Goal: Check status: Check status

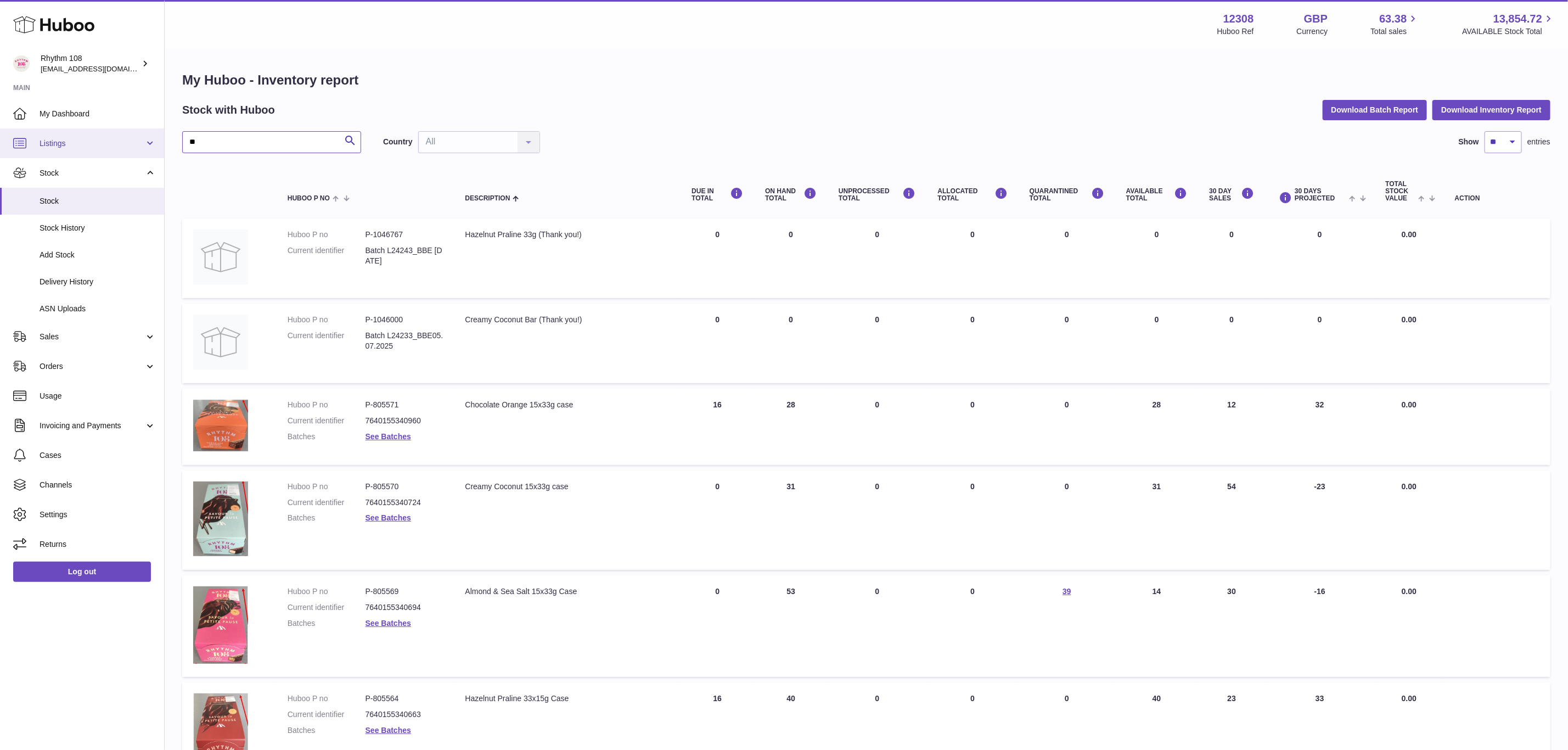
drag, startPoint x: 205, startPoint y: 140, endPoint x: 156, endPoint y: 137, distance: 49.1
click at [156, 137] on div "Huboo Rhythm 108 [EMAIL_ADDRESS][DOMAIN_NAME] Main My Dashboard Listings Not wi…" at bounding box center [784, 620] width 1568 height 1241
type input "****"
click at [158, 132] on link "Listings" at bounding box center [82, 143] width 164 height 29
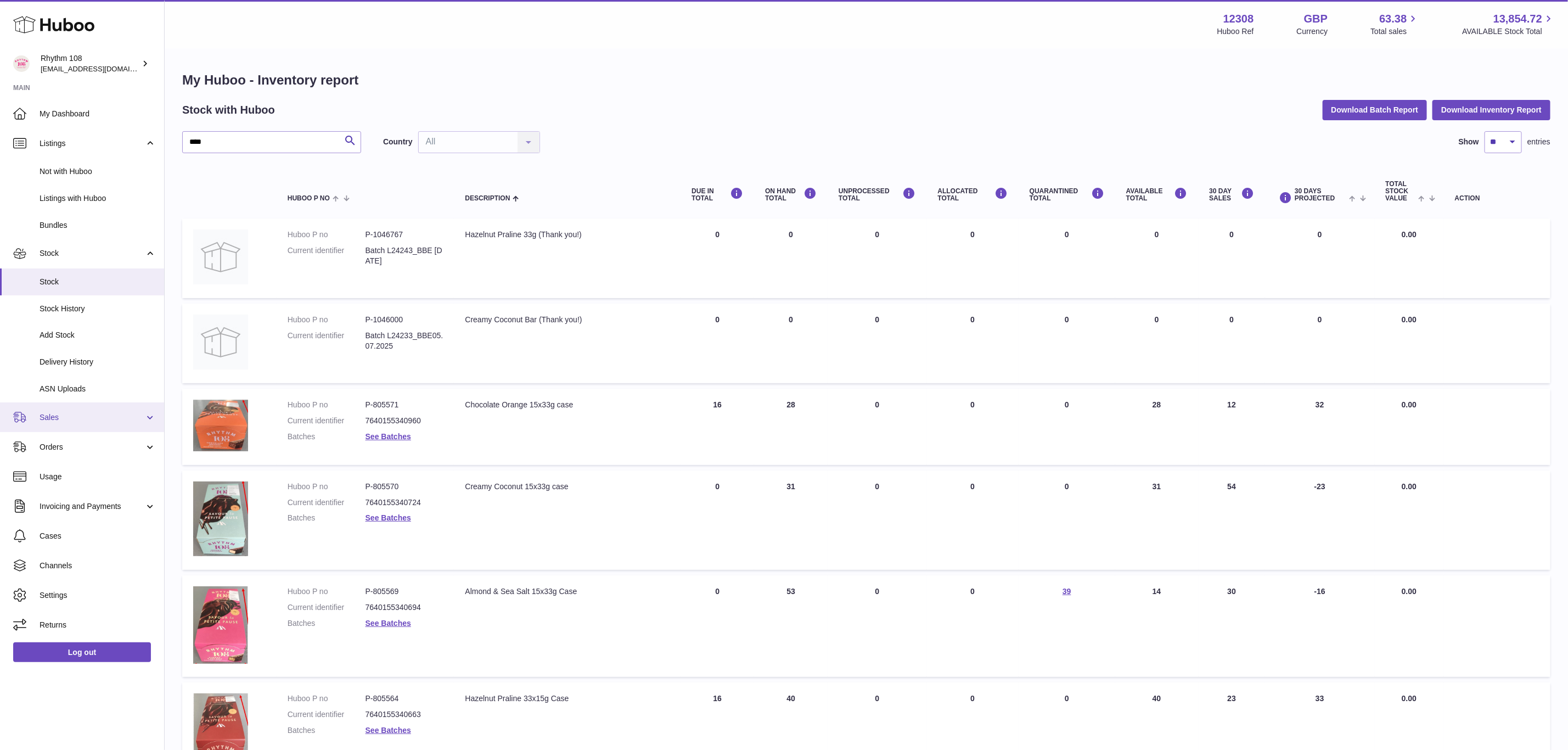
click at [74, 416] on span "Sales" at bounding box center [92, 417] width 105 height 11
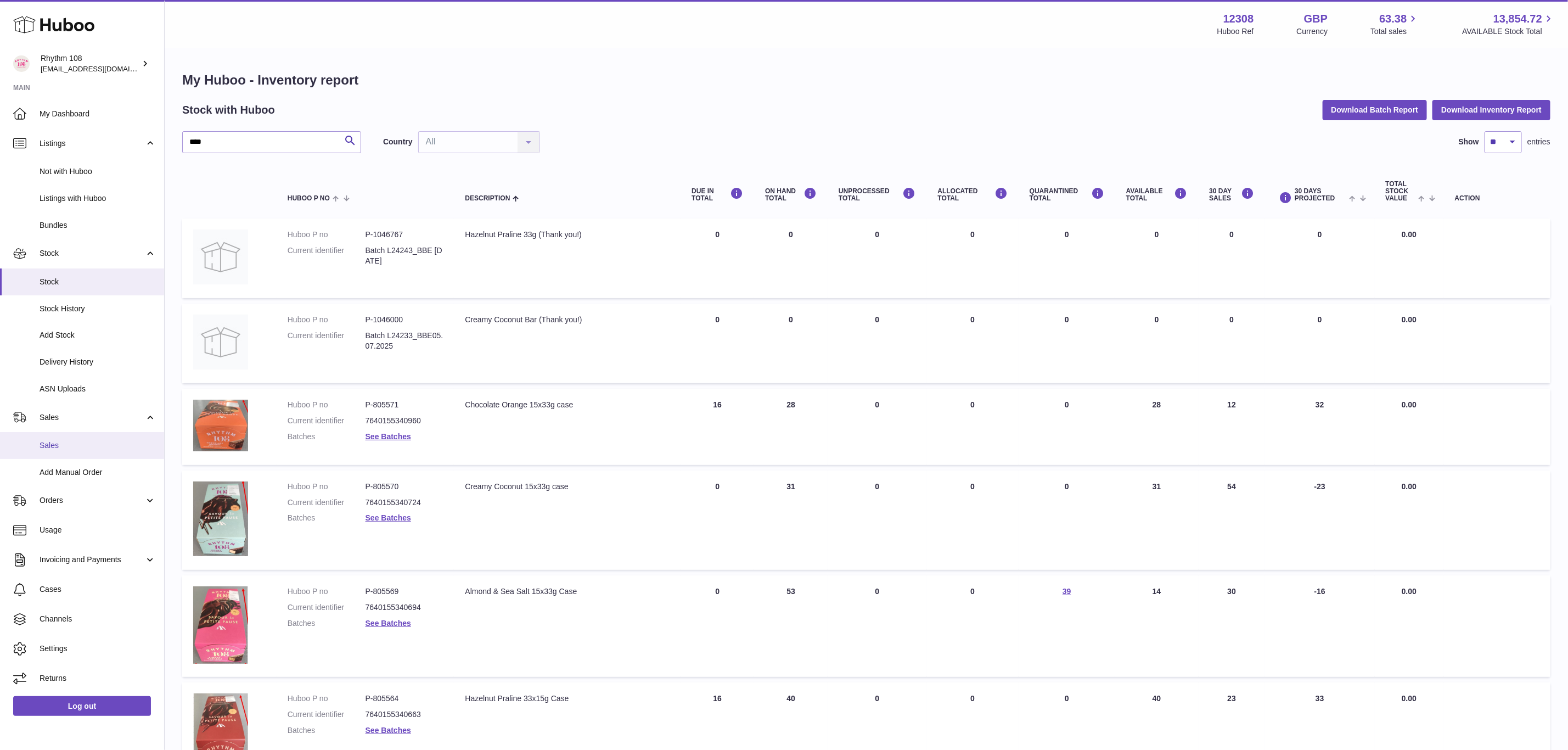
click at [86, 437] on link "Sales" at bounding box center [82, 446] width 164 height 27
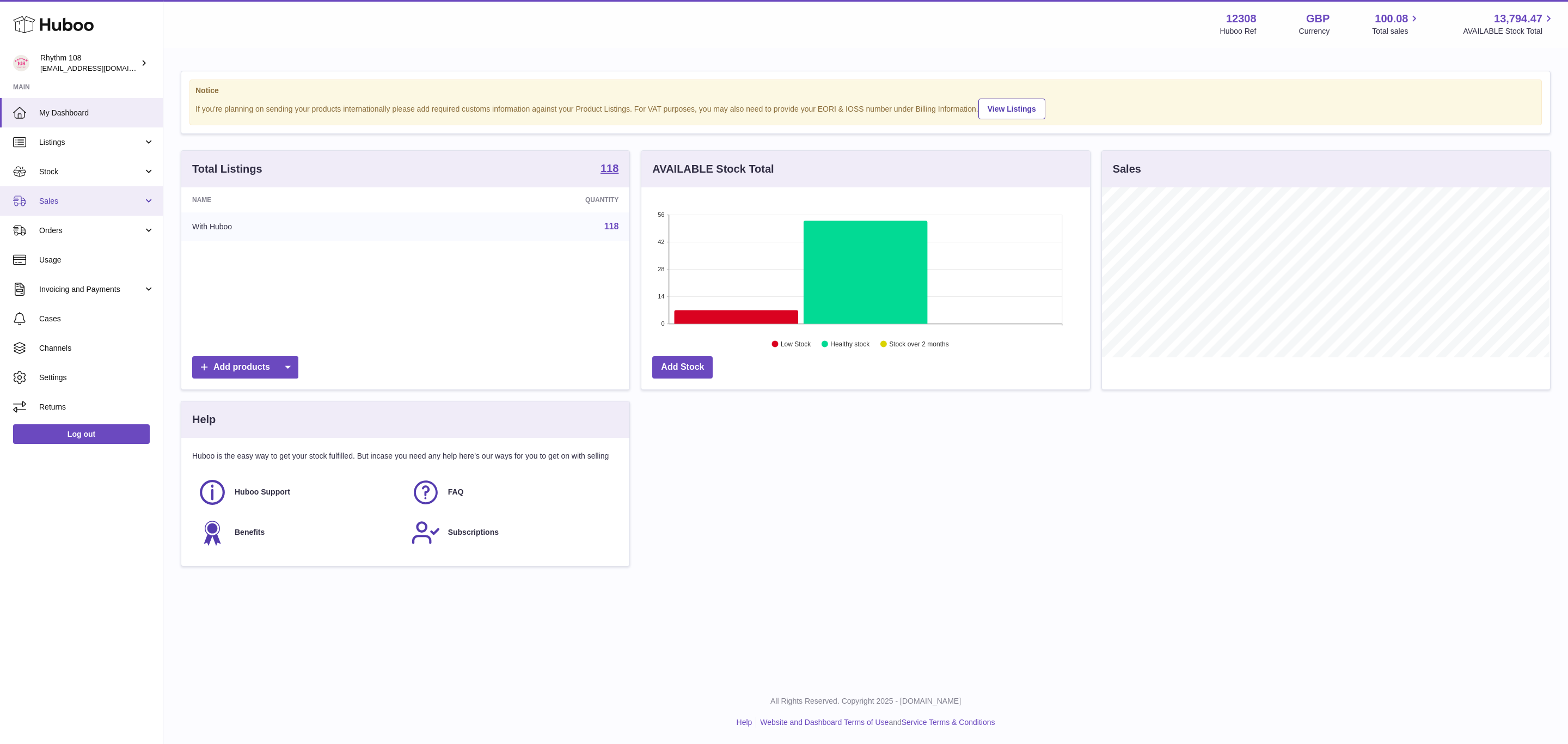
scroll to position [170, 447]
click at [66, 204] on span "Sales" at bounding box center [92, 201] width 104 height 10
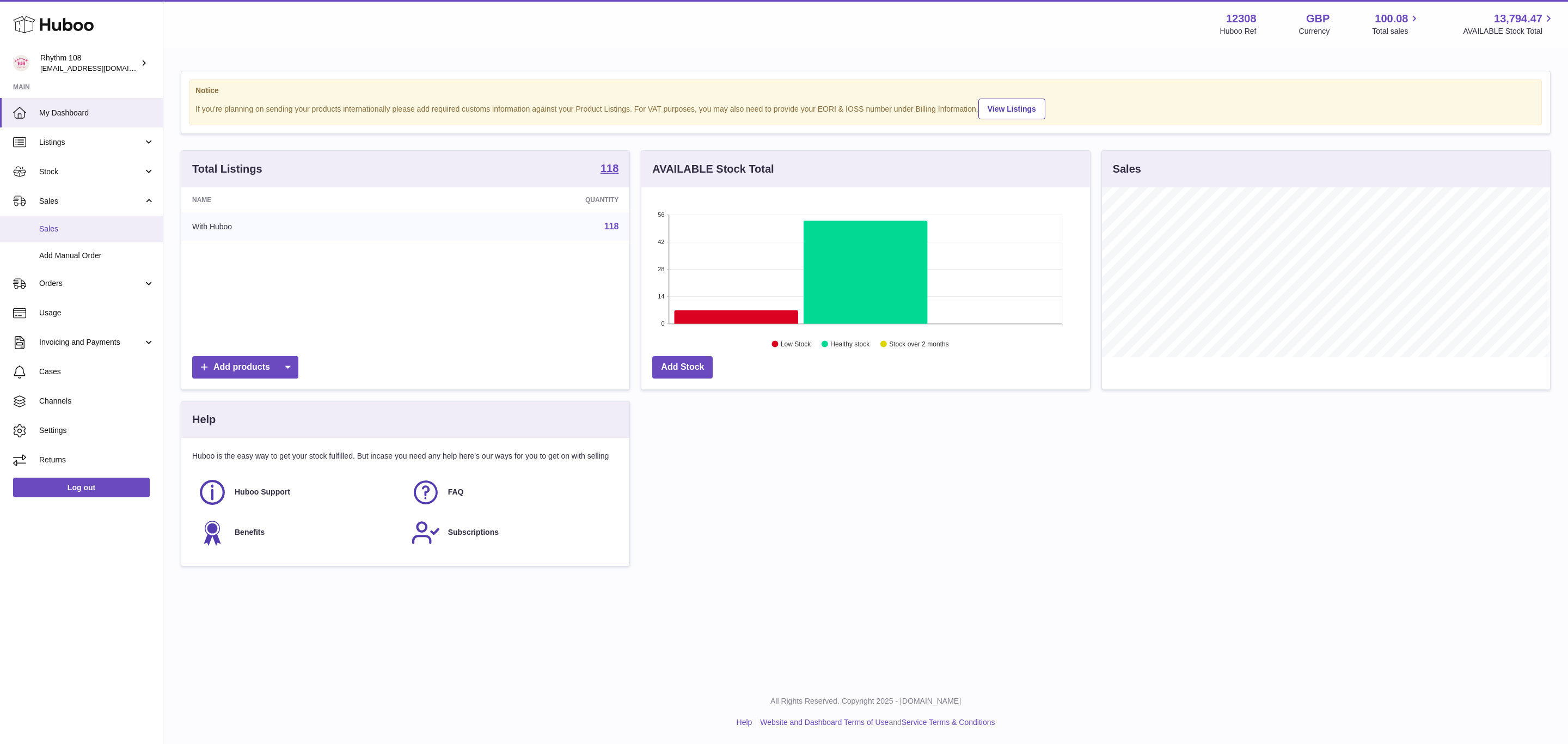
click at [64, 224] on span "Sales" at bounding box center [97, 229] width 115 height 10
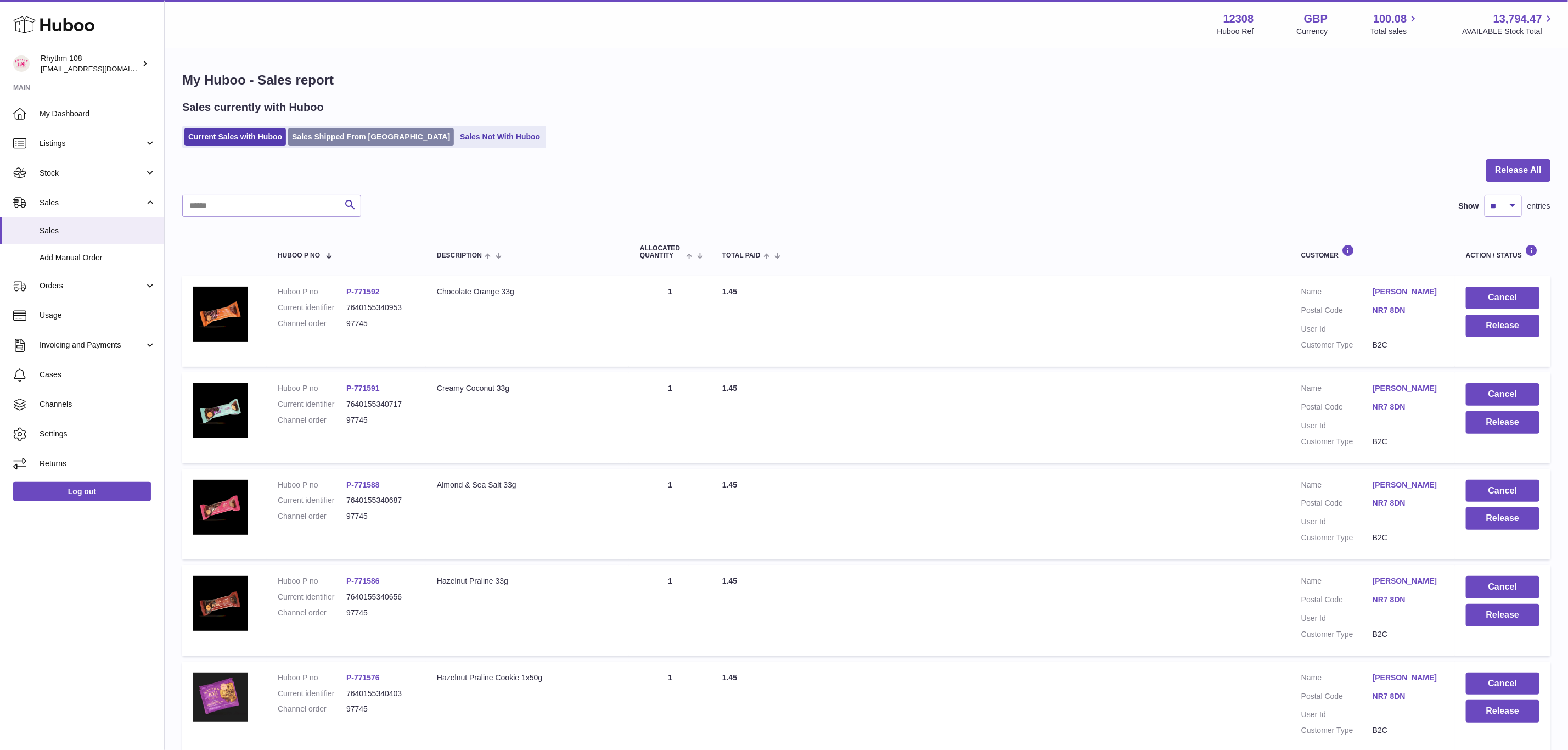
click at [360, 135] on link "Sales Shipped From Huboo" at bounding box center [371, 137] width 166 height 18
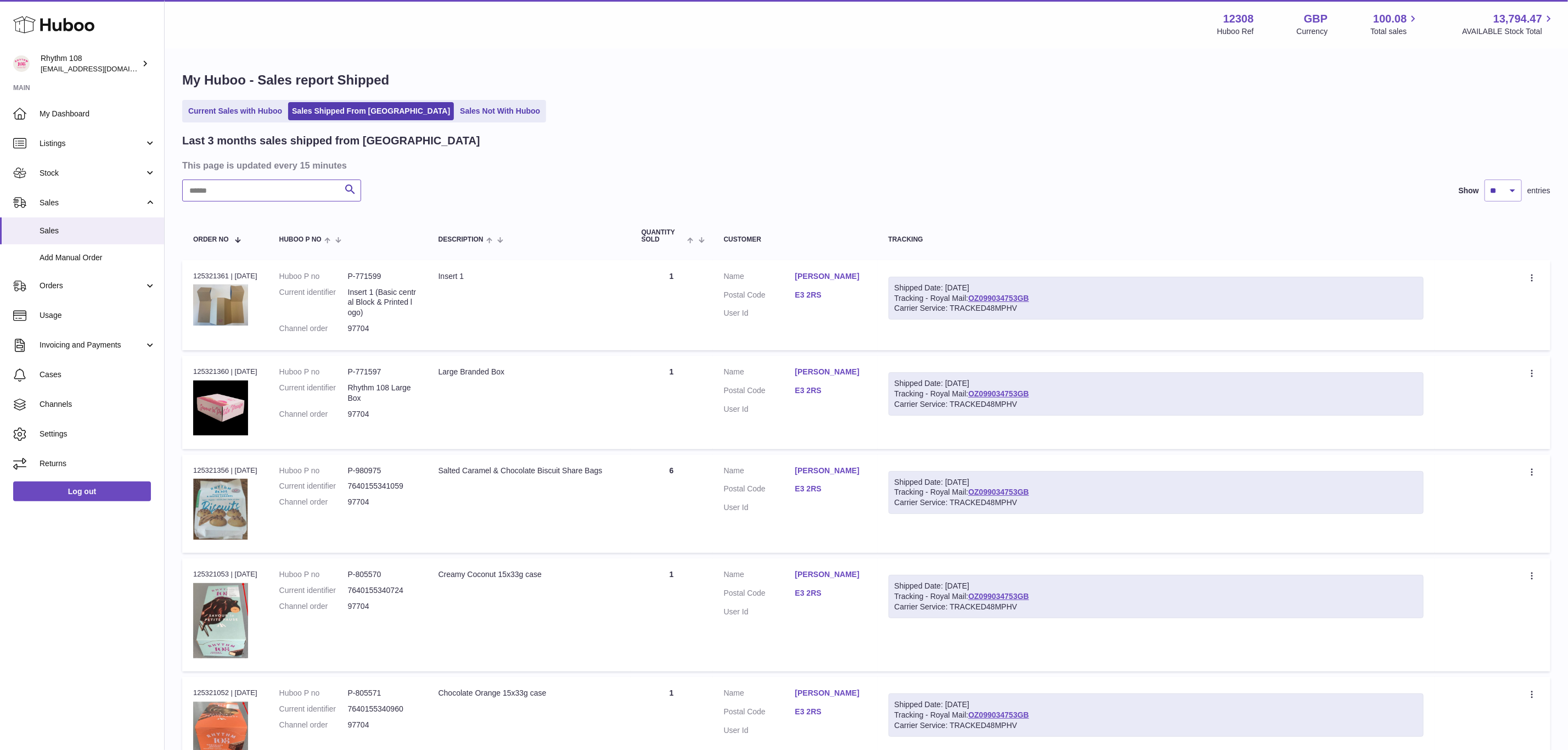
click at [283, 191] on input "text" at bounding box center [272, 190] width 179 height 22
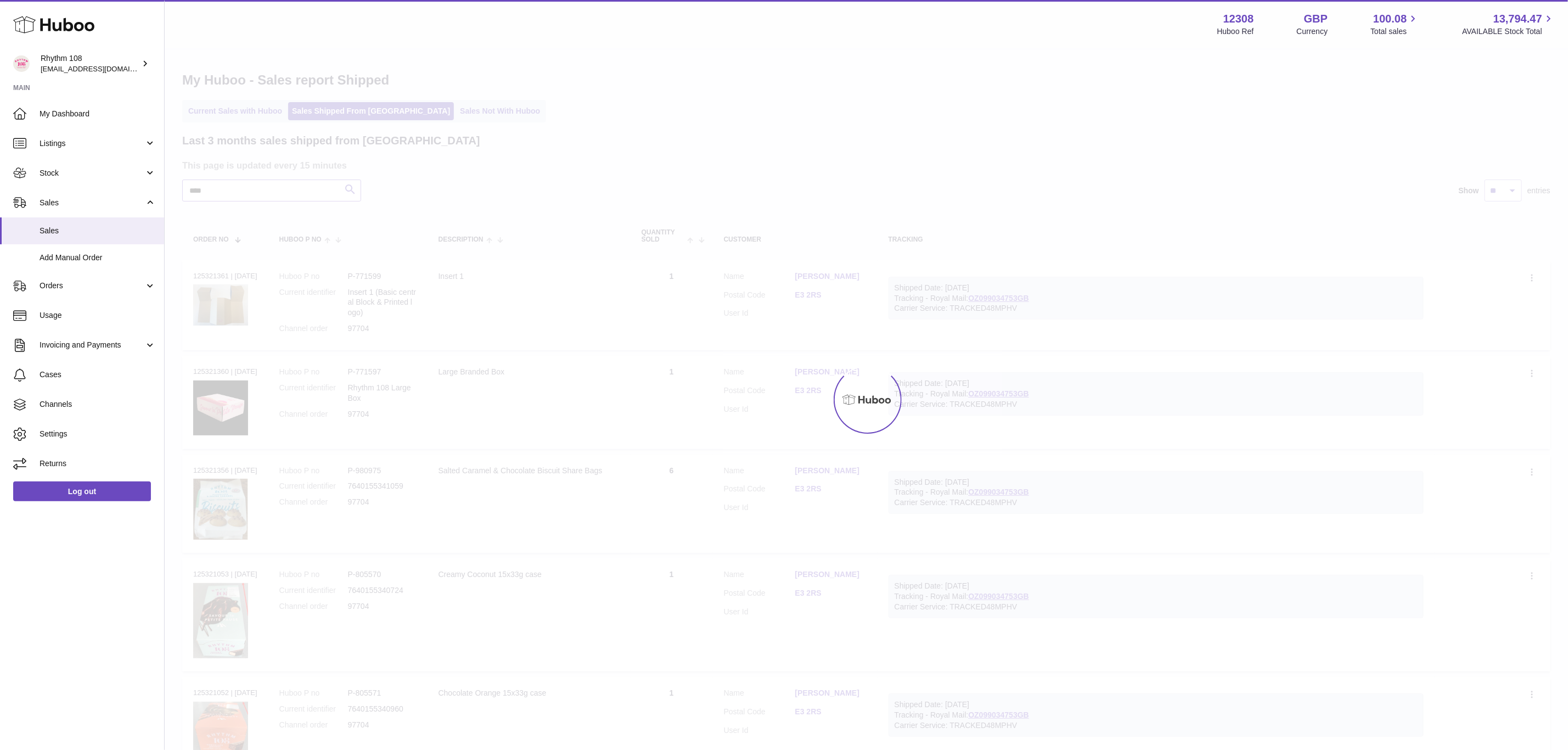
type input "****"
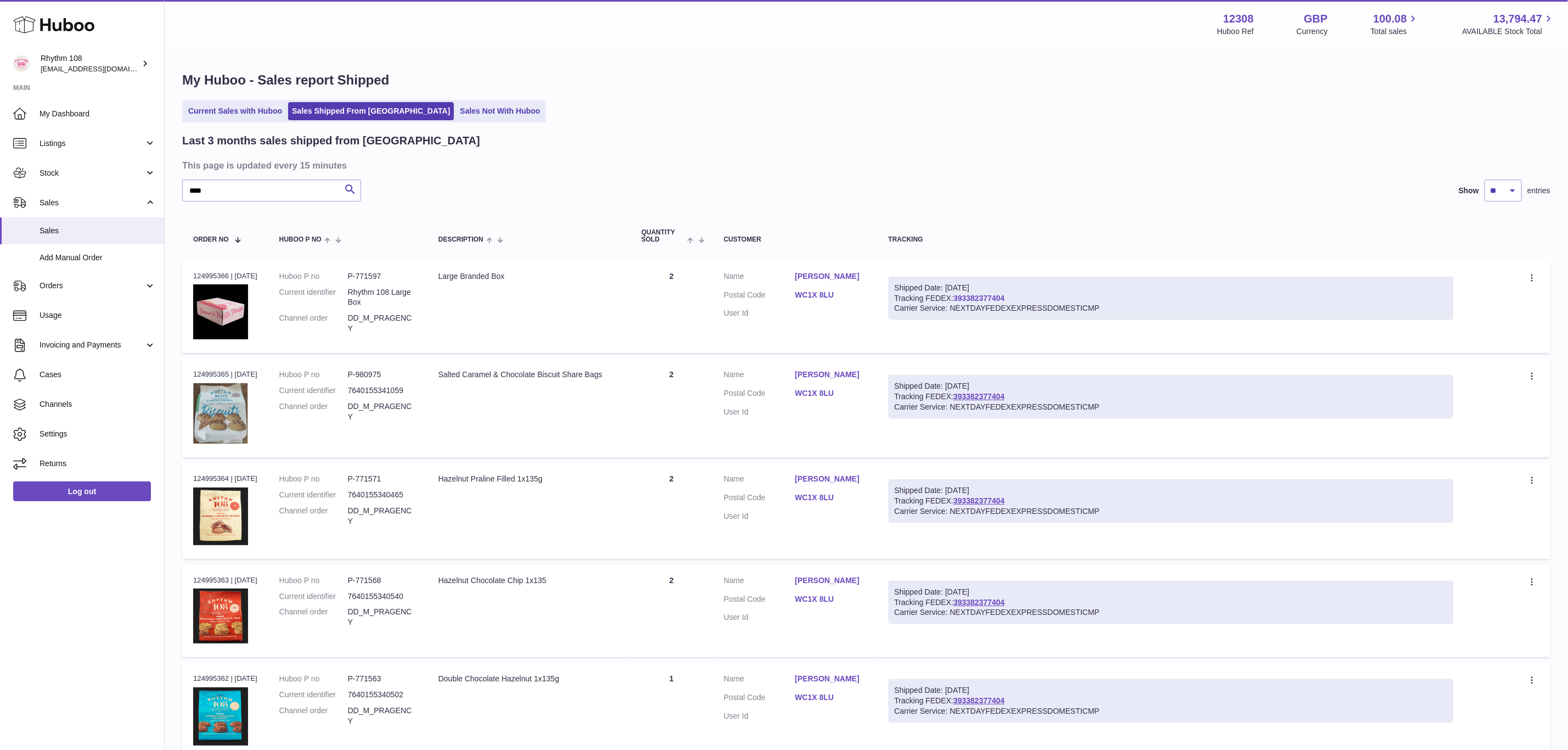
click at [979, 297] on link "393382377404" at bounding box center [979, 298] width 51 height 9
